Goal: Transaction & Acquisition: Purchase product/service

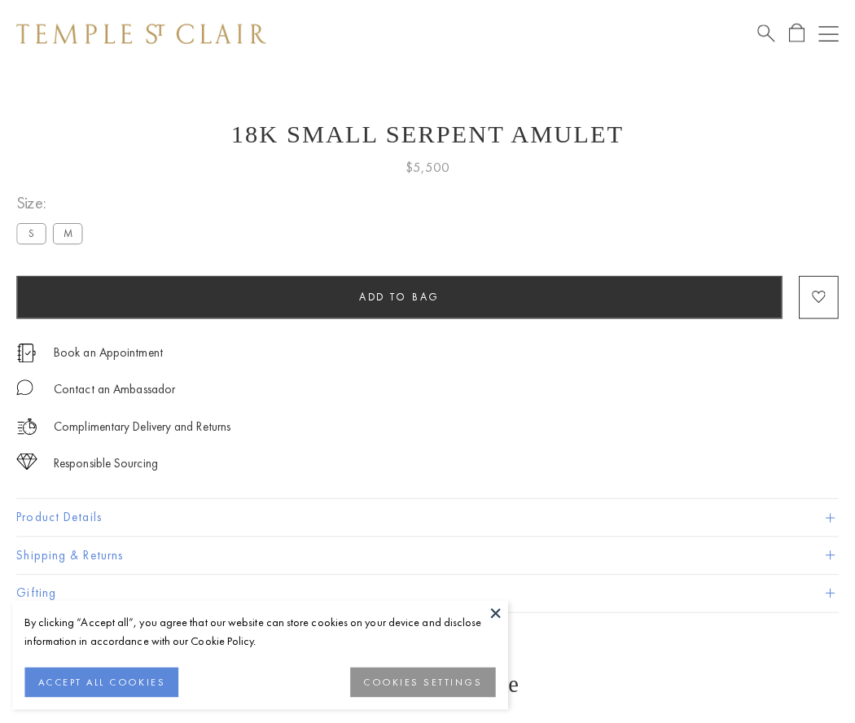
scroll to position [20, 0]
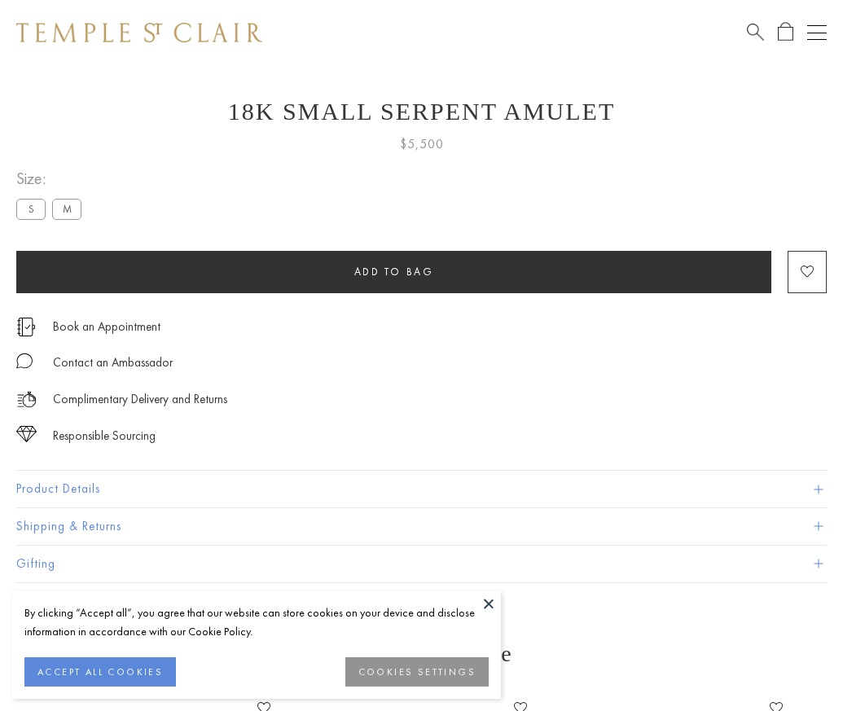
click at [393, 271] on span "Add to bag" at bounding box center [394, 272] width 80 height 14
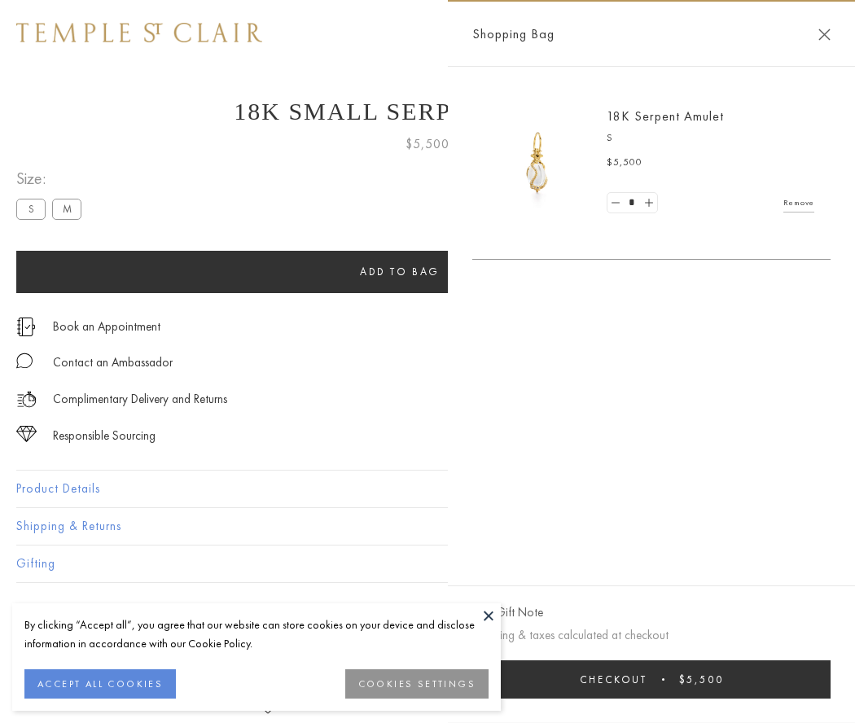
click at [651, 679] on button "Checkout $5,500" at bounding box center [651, 679] width 358 height 38
